Goal: Information Seeking & Learning: Find specific fact

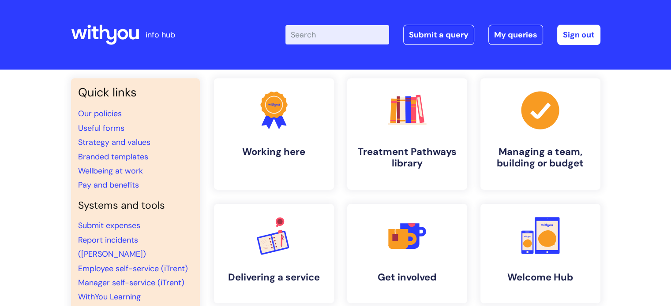
click at [307, 42] on input "Enter your search term here..." at bounding box center [337, 34] width 104 height 19
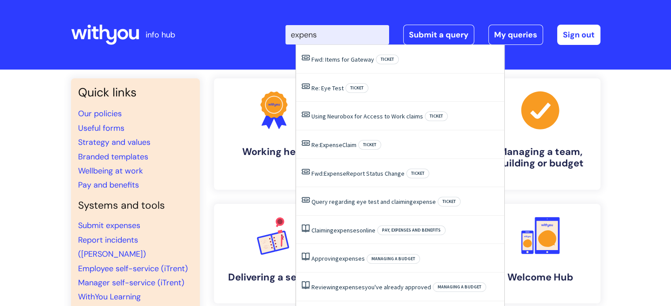
type input "expense"
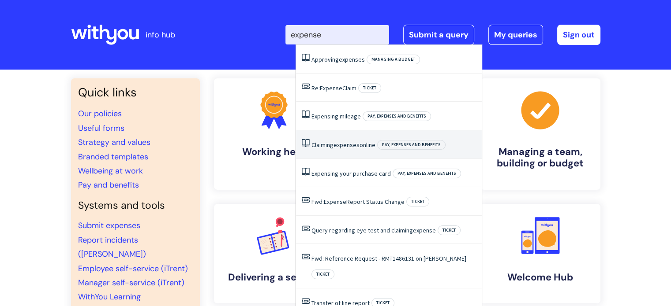
click at [342, 144] on span "expenses" at bounding box center [346, 145] width 26 height 8
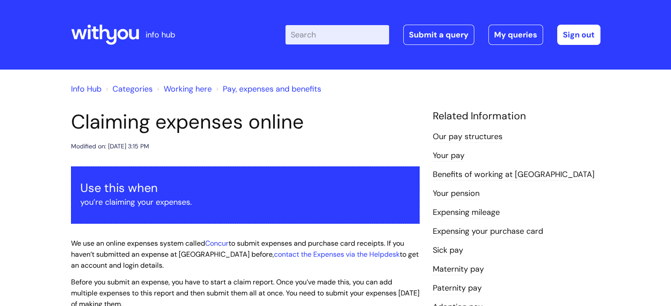
click at [524, 100] on div "Info Hub Categories Working here Pay, expenses and benefits" at bounding box center [335, 94] width 529 height 32
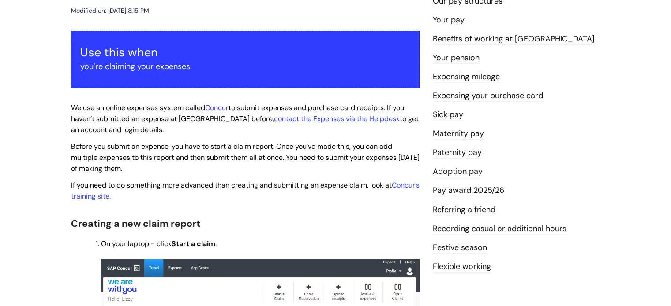
scroll to position [176, 0]
